Goal: Task Accomplishment & Management: Complete application form

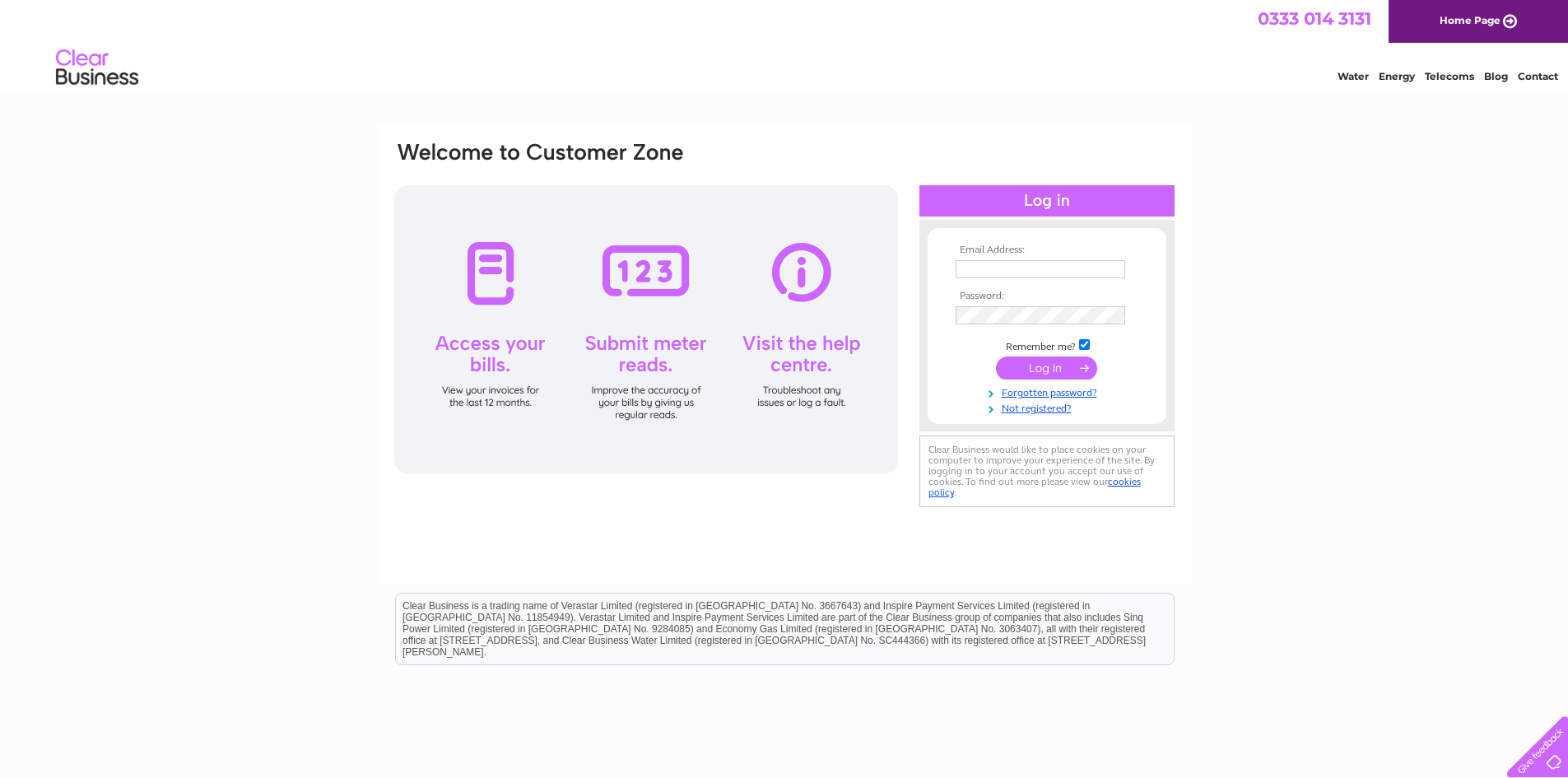
click at [1010, 271] on input "text" at bounding box center [1040, 269] width 169 height 18
type input "visiblyclear1022"
click at [1029, 317] on tbody "Email Address: visiblyclear1022 Password: Remember me?" at bounding box center [1046, 330] width 191 height 172
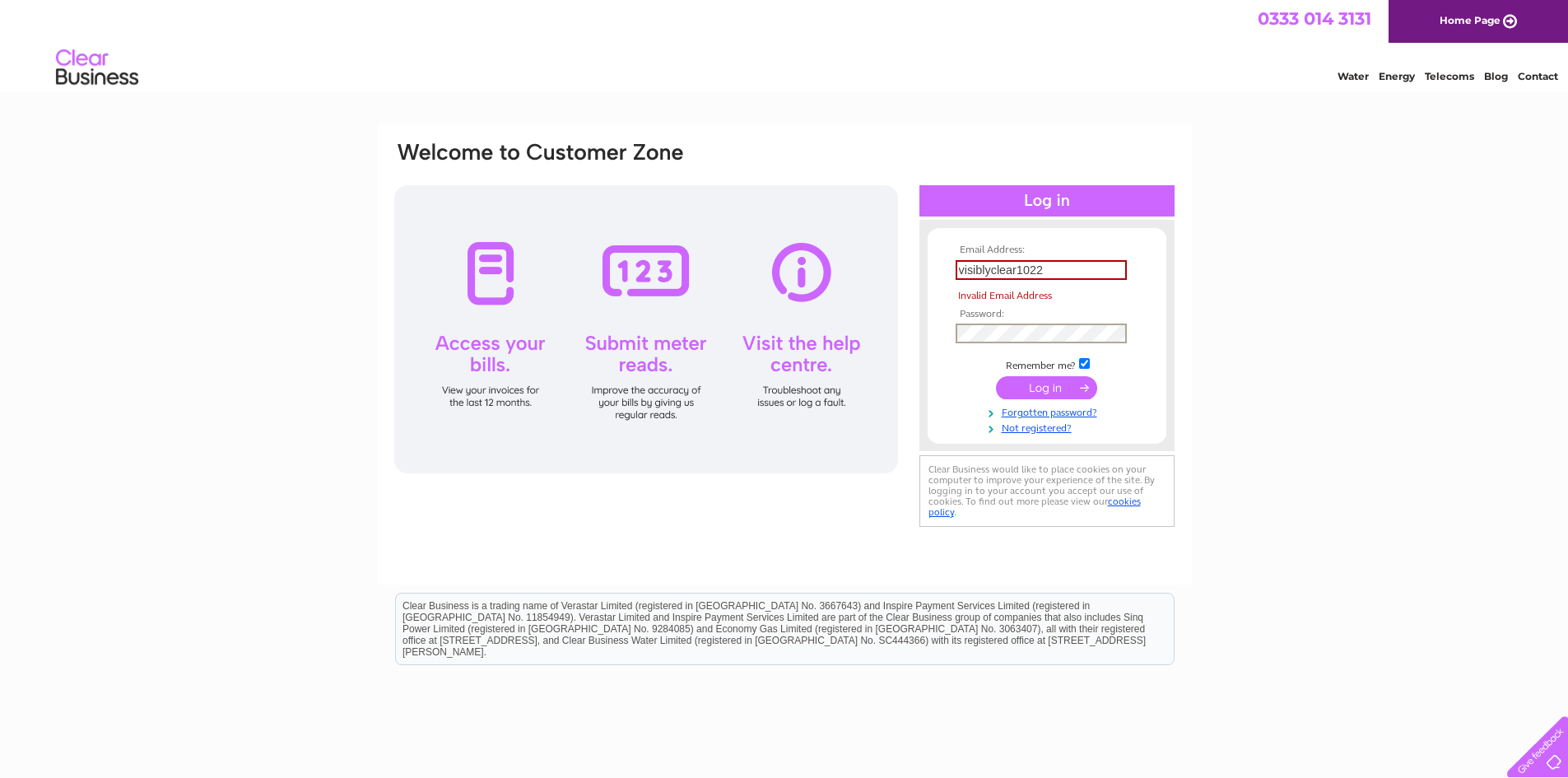
click at [1064, 263] on input "visiblyclear1022" at bounding box center [1041, 270] width 171 height 19
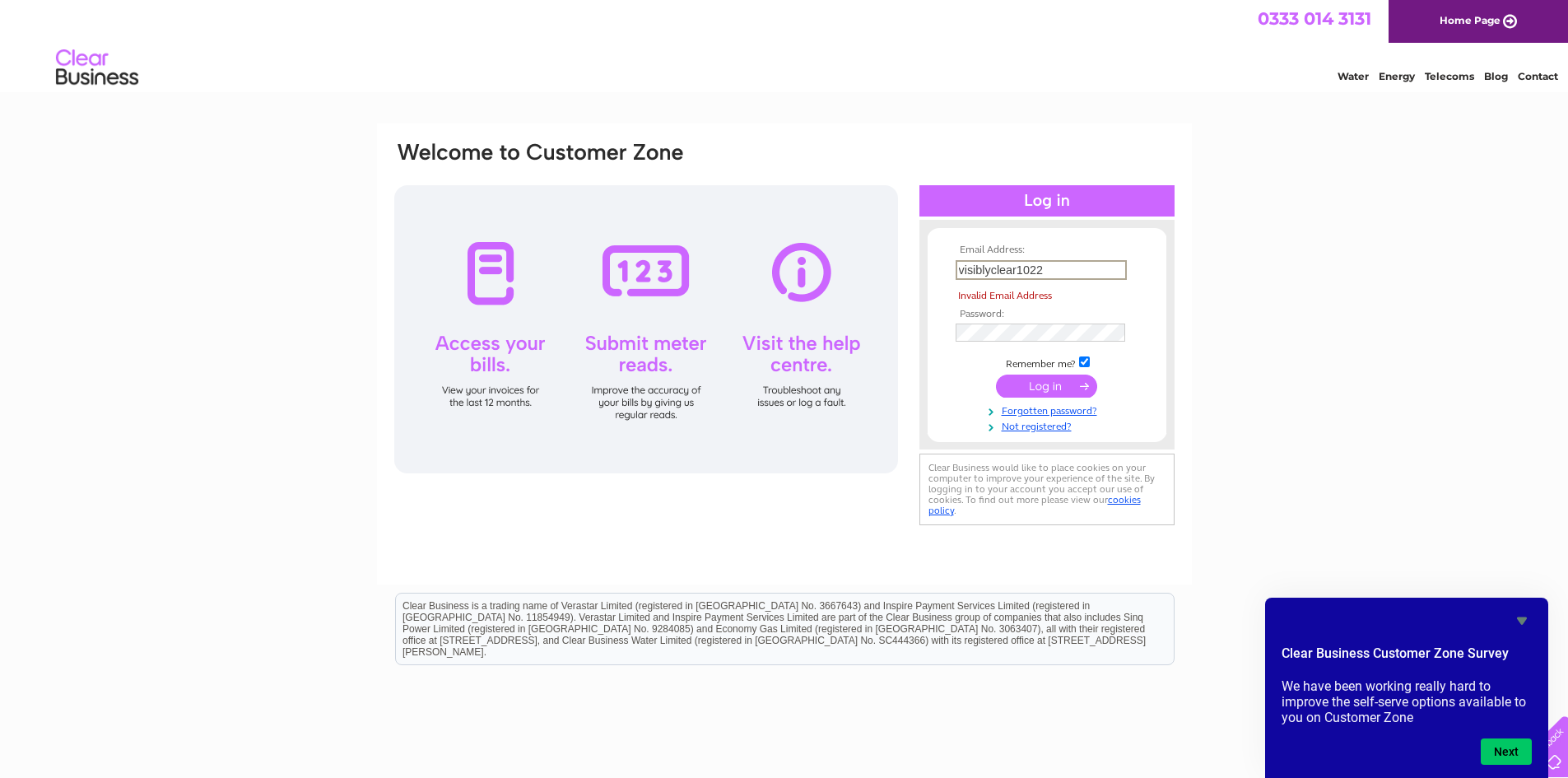
drag, startPoint x: 1050, startPoint y: 270, endPoint x: 931, endPoint y: 265, distance: 119.1
click at [932, 265] on form "Email Address: visiblyclear1022 Invalid Email Address Password:" at bounding box center [1047, 338] width 238 height 189
click at [986, 265] on input "text" at bounding box center [1041, 270] width 171 height 19
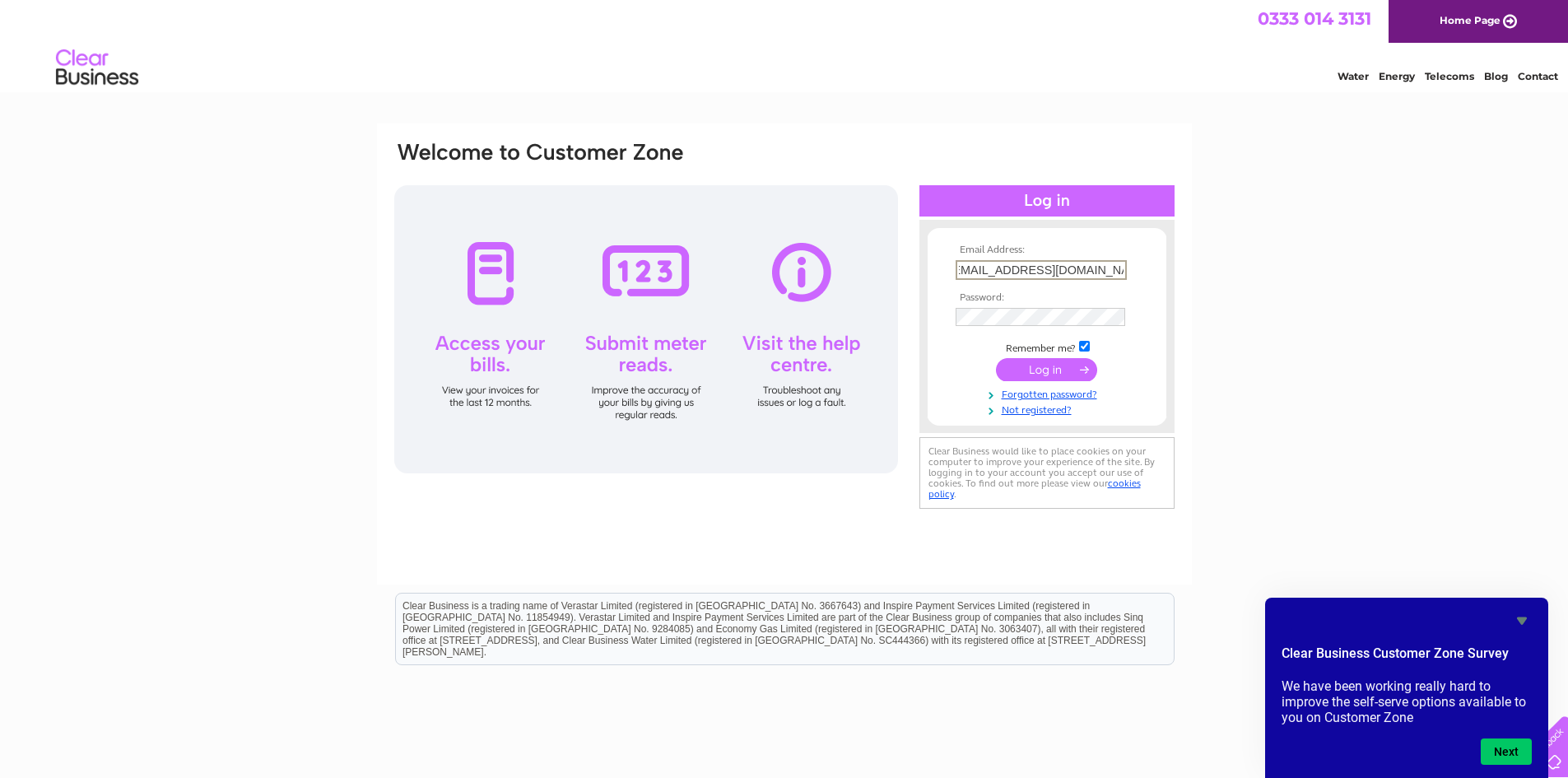
type input "[EMAIL_ADDRESS][DOMAIN_NAME]"
drag, startPoint x: 1044, startPoint y: 369, endPoint x: 1062, endPoint y: 371, distance: 18.1
click at [1045, 369] on input "submit" at bounding box center [1046, 368] width 102 height 23
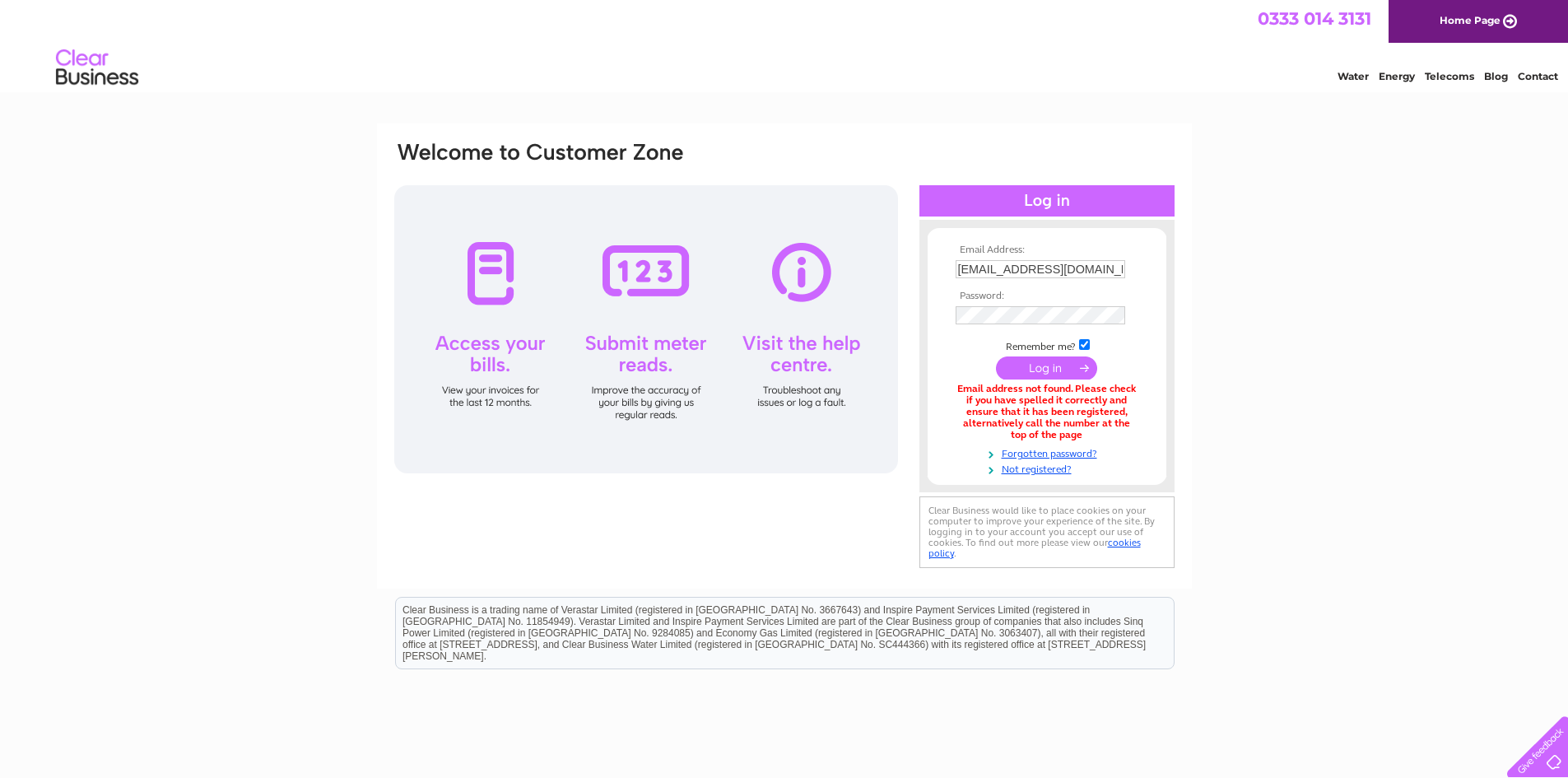
click at [1039, 360] on input "submit" at bounding box center [1046, 368] width 102 height 23
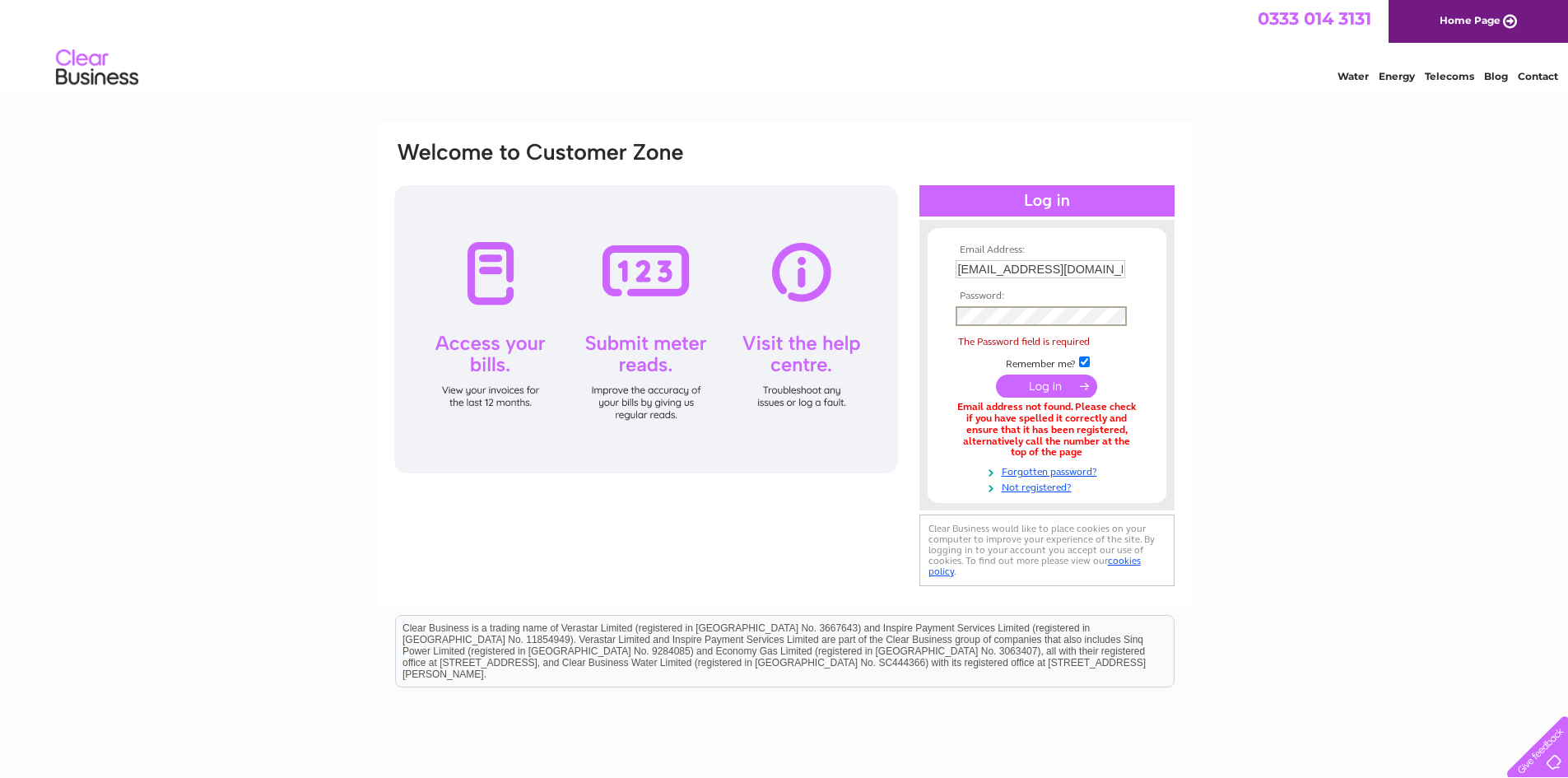
click at [988, 269] on input "[EMAIL_ADDRESS][DOMAIN_NAME]" at bounding box center [1040, 269] width 169 height 18
drag, startPoint x: 988, startPoint y: 271, endPoint x: 952, endPoint y: 271, distance: 36.0
click at [952, 271] on td "[EMAIL_ADDRESS][DOMAIN_NAME]" at bounding box center [1046, 269] width 191 height 28
type input "[EMAIL_ADDRESS][DOMAIN_NAME]"
click at [1041, 386] on input "submit" at bounding box center [1046, 388] width 102 height 23
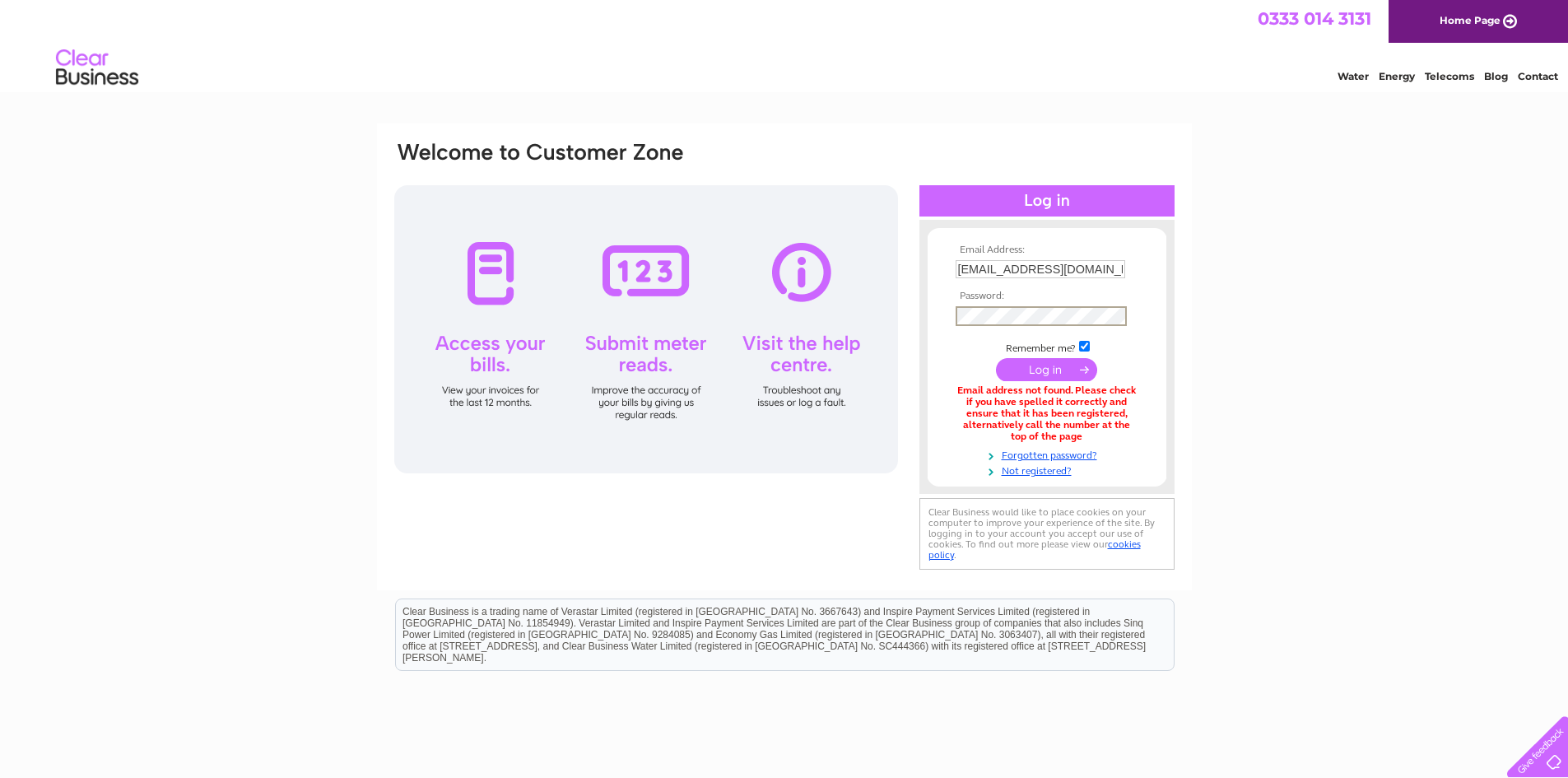
click at [996, 358] on input "submit" at bounding box center [1046, 370] width 102 height 23
click at [1038, 370] on input "submit" at bounding box center [1046, 368] width 102 height 23
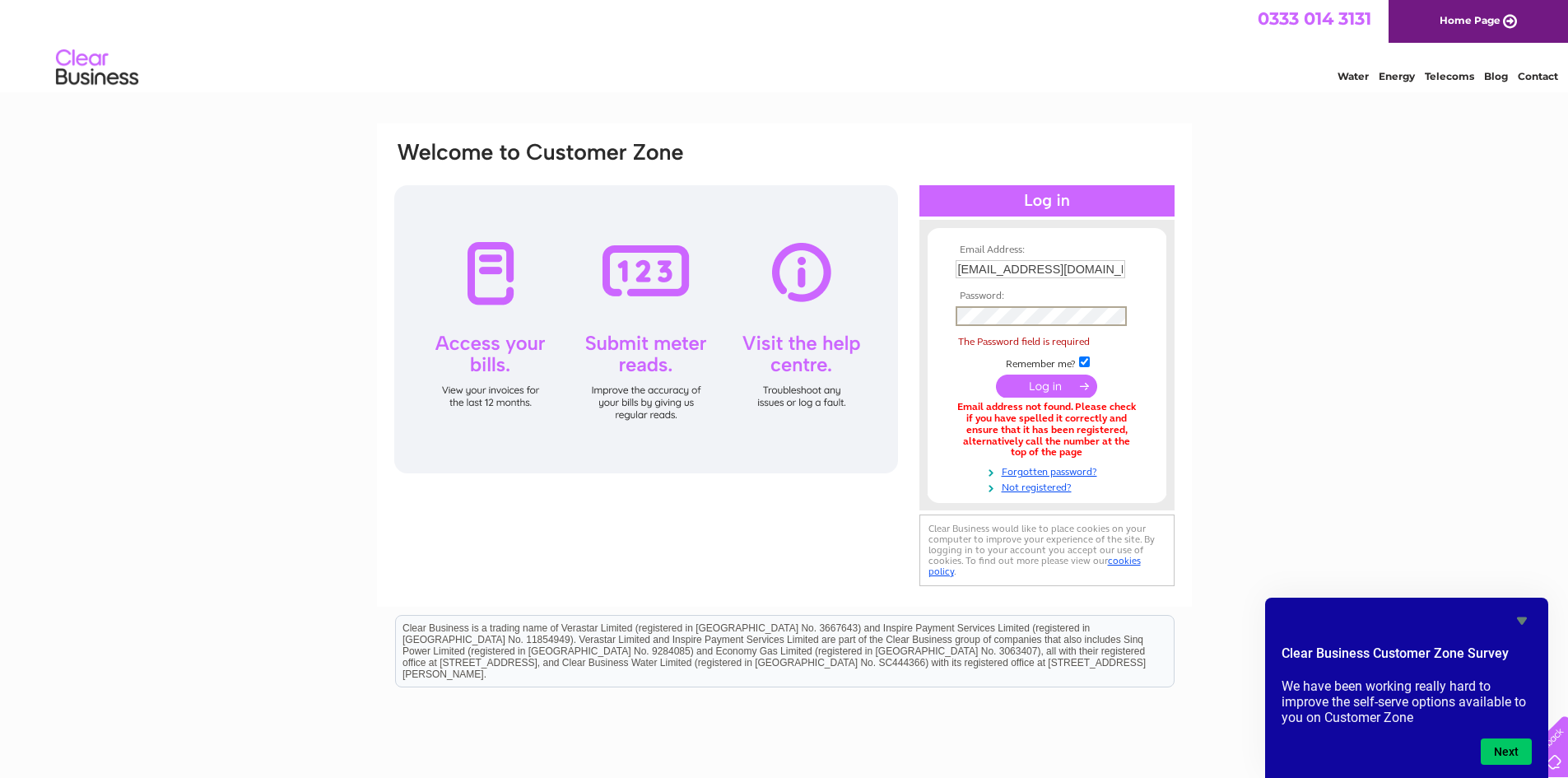
scroll to position [82, 0]
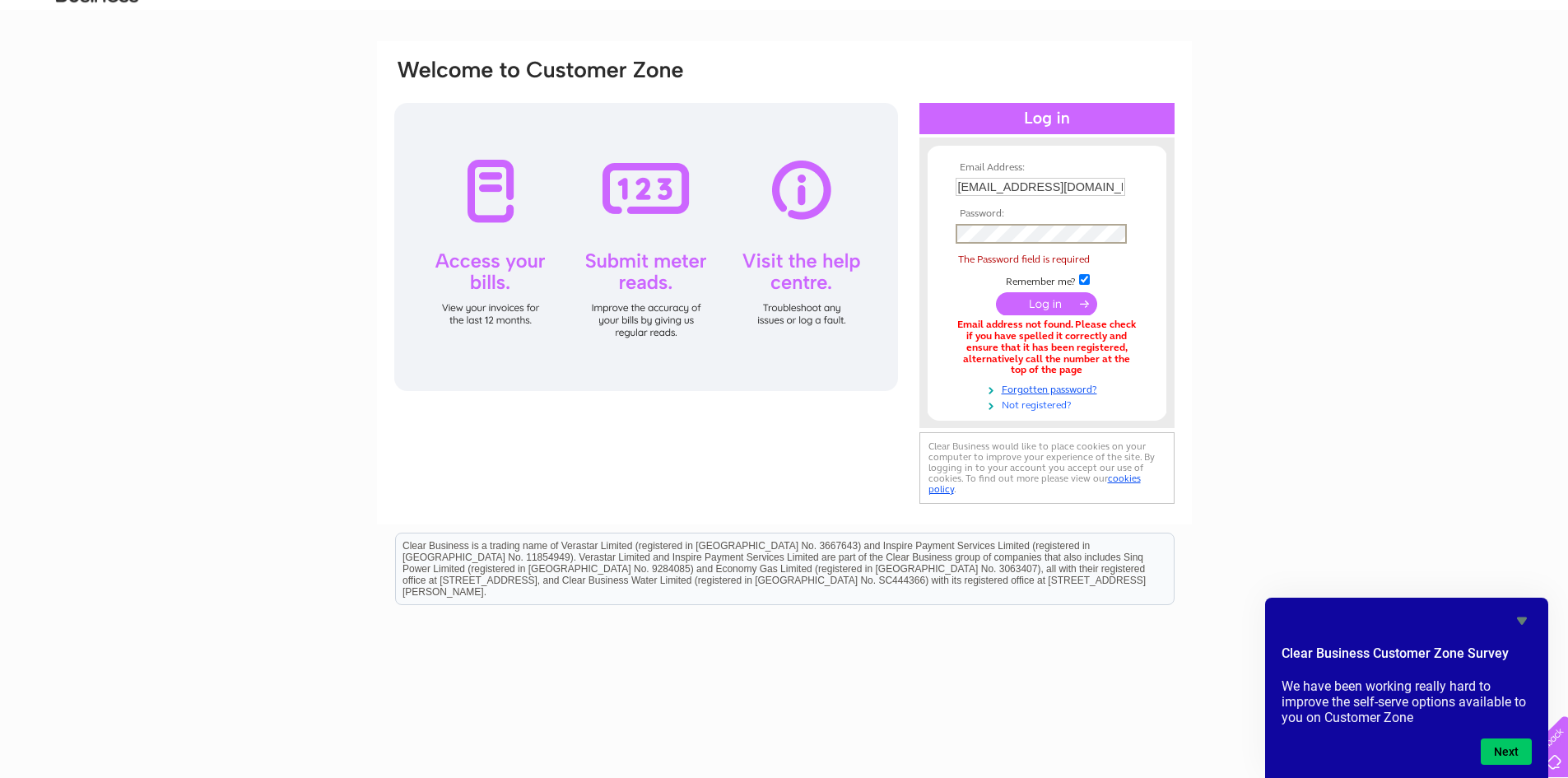
click at [1023, 406] on link "Not registered?" at bounding box center [1049, 404] width 187 height 16
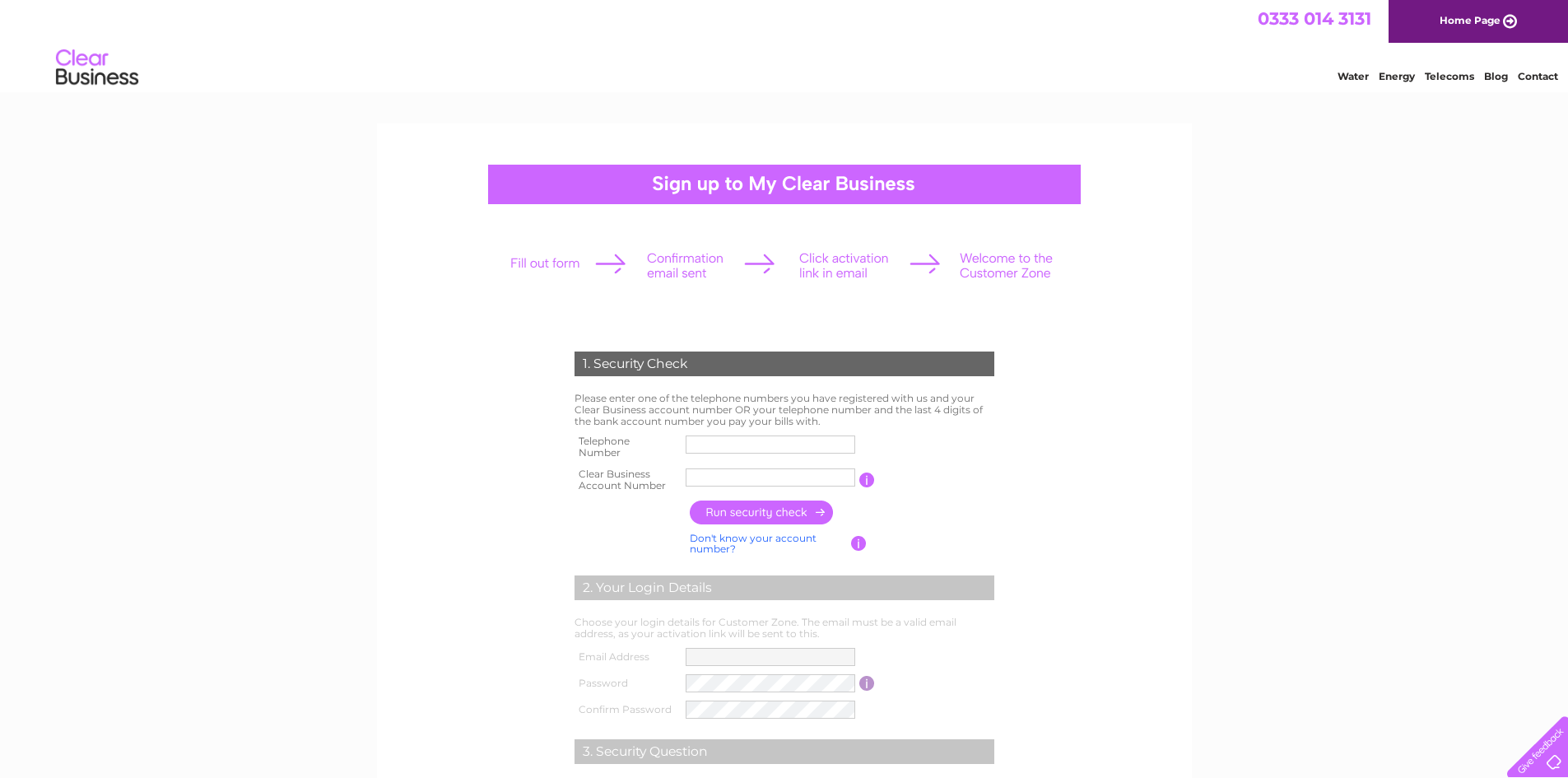
click at [704, 446] on input "text" at bounding box center [770, 445] width 169 height 18
type input "01327229868"
drag, startPoint x: 752, startPoint y: 481, endPoint x: 692, endPoint y: 480, distance: 60.0
click at [692, 480] on input "Visibly C" at bounding box center [771, 478] width 171 height 19
click at [761, 512] on input "button" at bounding box center [762, 513] width 145 height 24
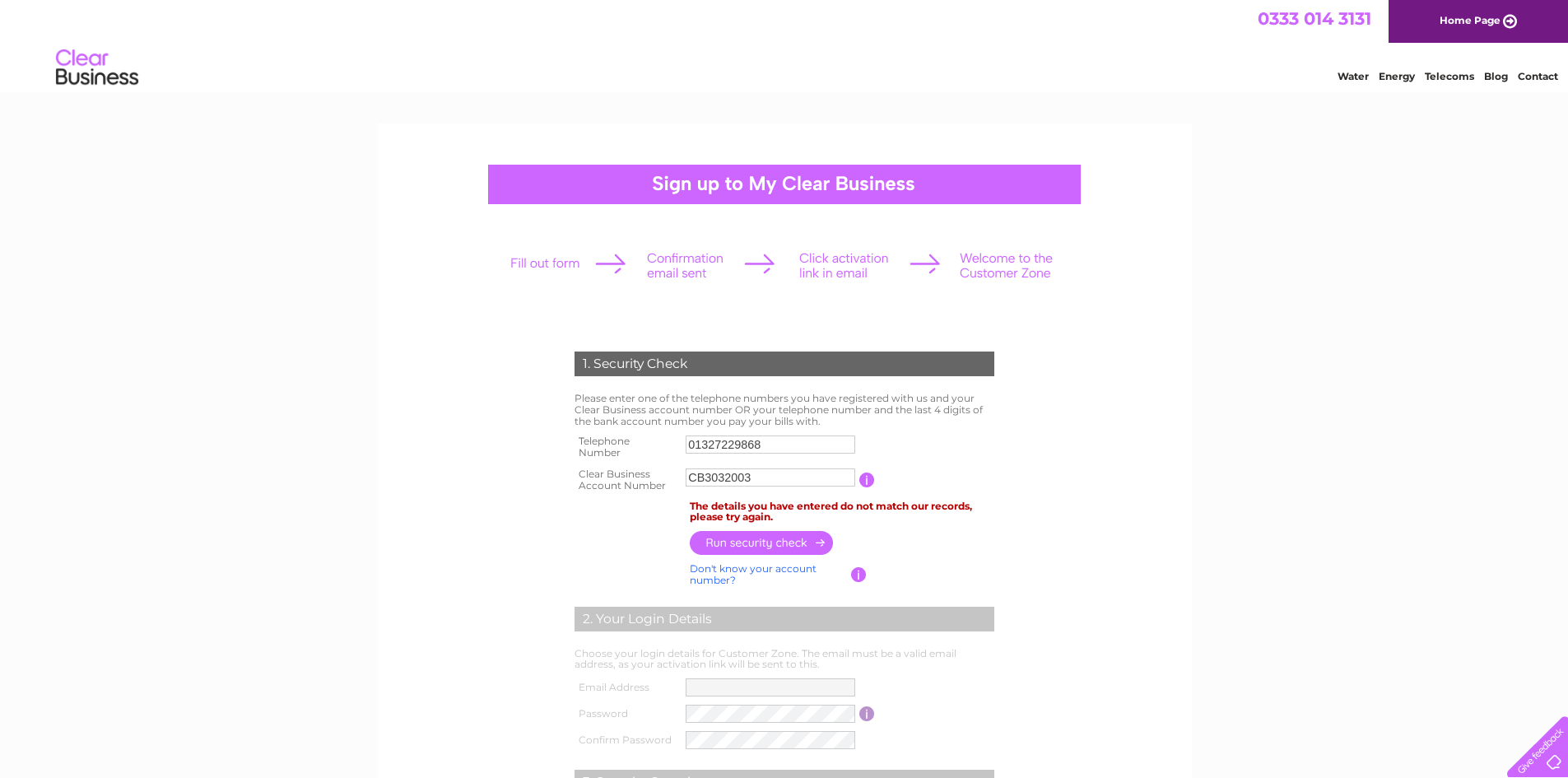
click at [758, 483] on input "CB3032003" at bounding box center [770, 478] width 169 height 18
drag, startPoint x: 703, startPoint y: 480, endPoint x: 666, endPoint y: 481, distance: 37.0
click at [666, 481] on tr "Clear Business Account Number CB3032003 You will find your account number on th…" at bounding box center [784, 480] width 428 height 33
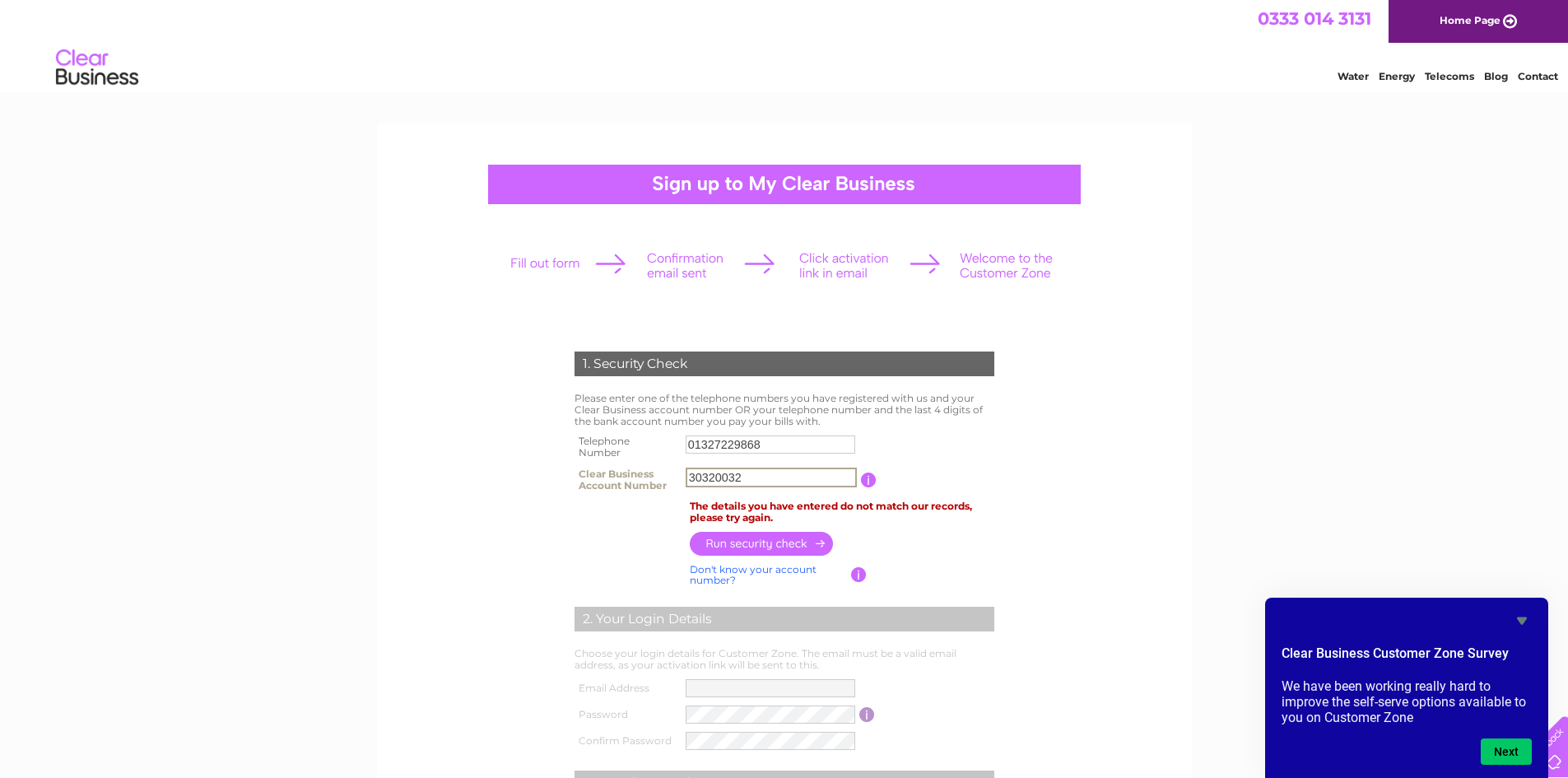
type input "30320032"
click at [761, 545] on input "button" at bounding box center [762, 543] width 145 height 24
click at [1072, 387] on form "1. Security Check Please enter one of the telephone numbers you have registered…" at bounding box center [784, 642] width 784 height 647
